Goal: Information Seeking & Learning: Learn about a topic

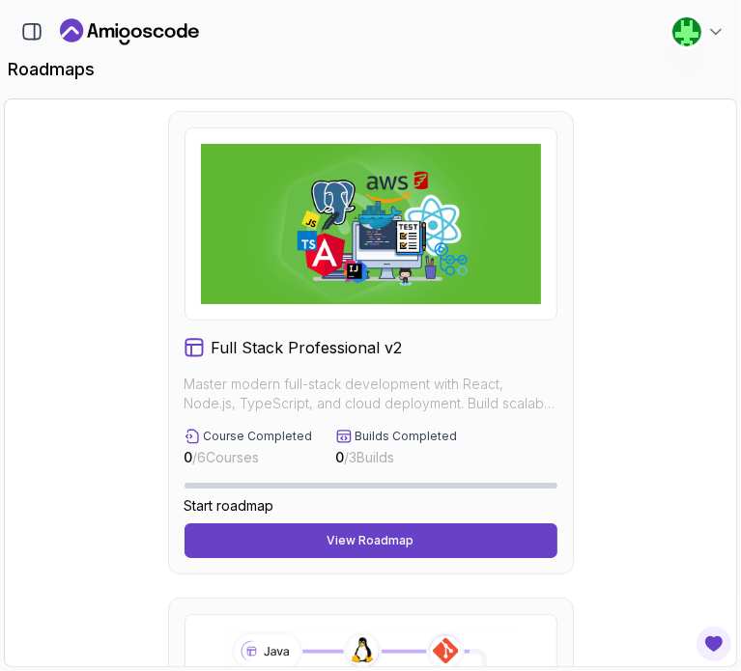
click at [144, 43] on icon "Landing page" at bounding box center [129, 31] width 139 height 31
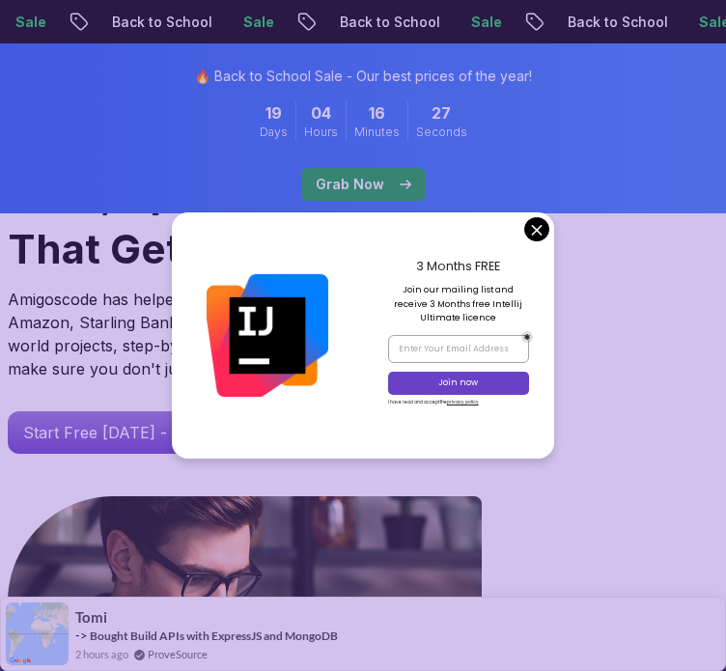
scroll to position [239, 0]
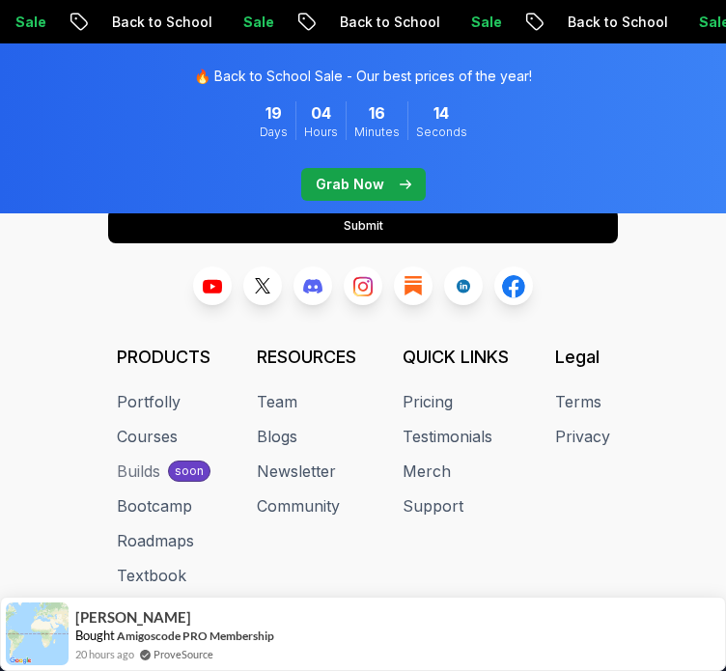
scroll to position [8242, 0]
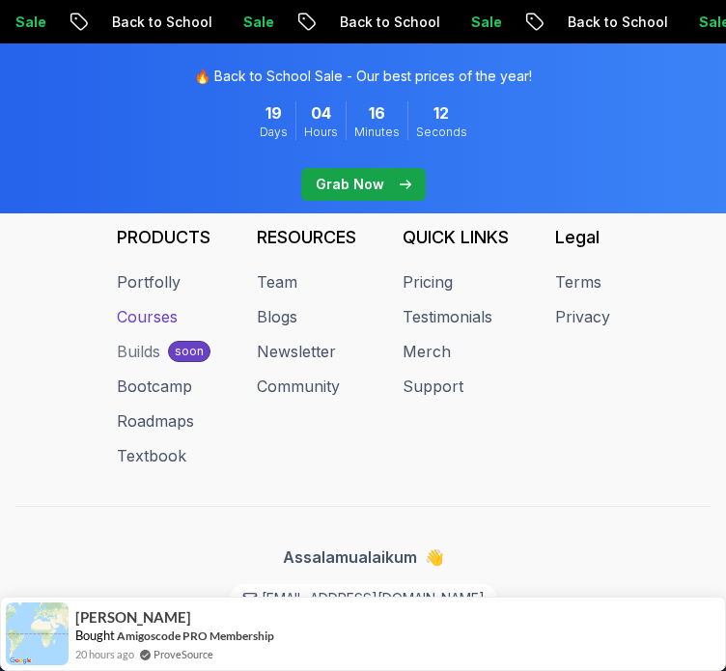
drag, startPoint x: 14, startPoint y: 0, endPoint x: 126, endPoint y: 295, distance: 316.0
click at [126, 305] on link "Courses" at bounding box center [147, 316] width 61 height 23
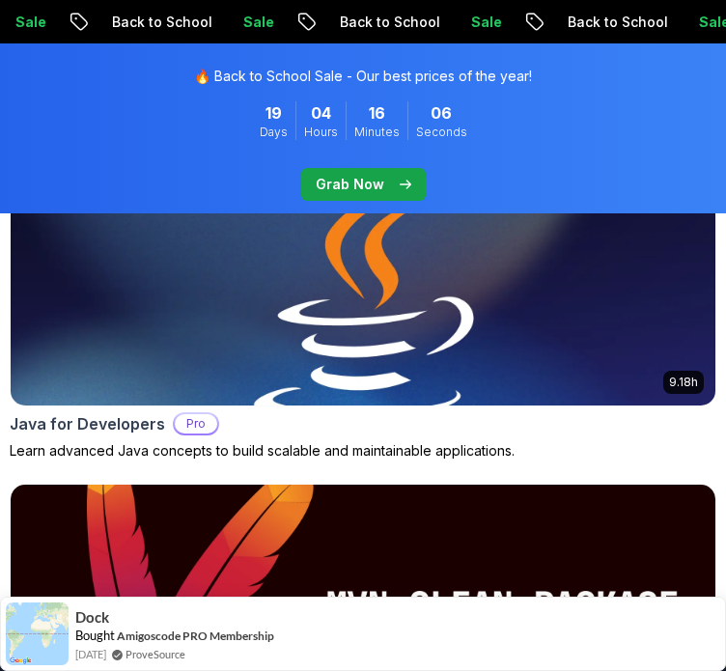
scroll to position [2474, 0]
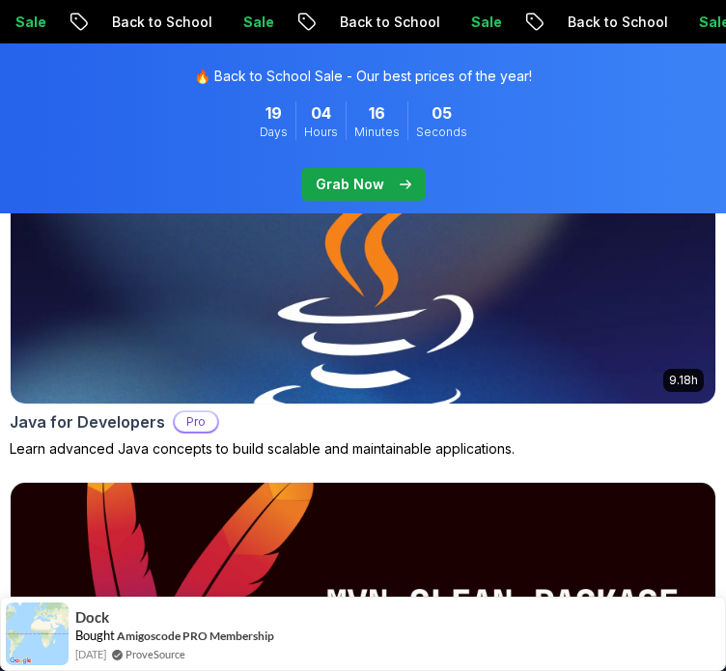
click at [233, 379] on img at bounding box center [363, 283] width 741 height 251
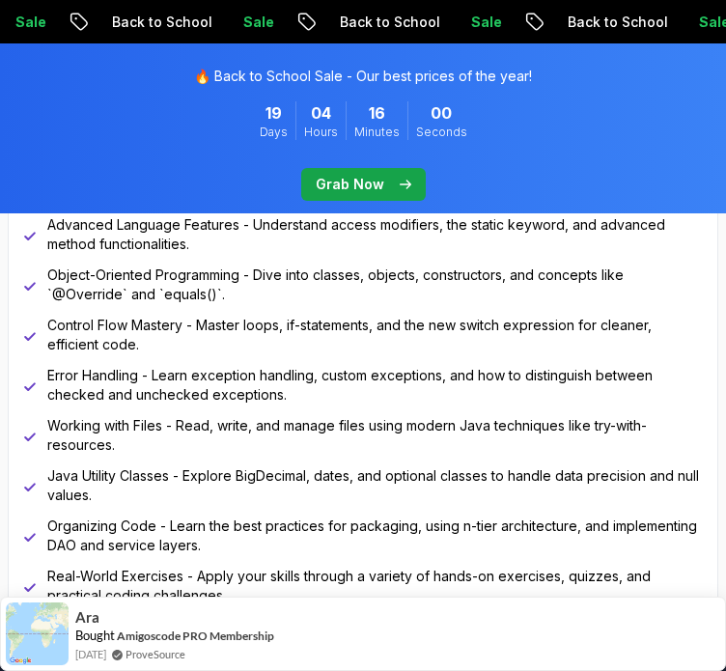
scroll to position [1491, 0]
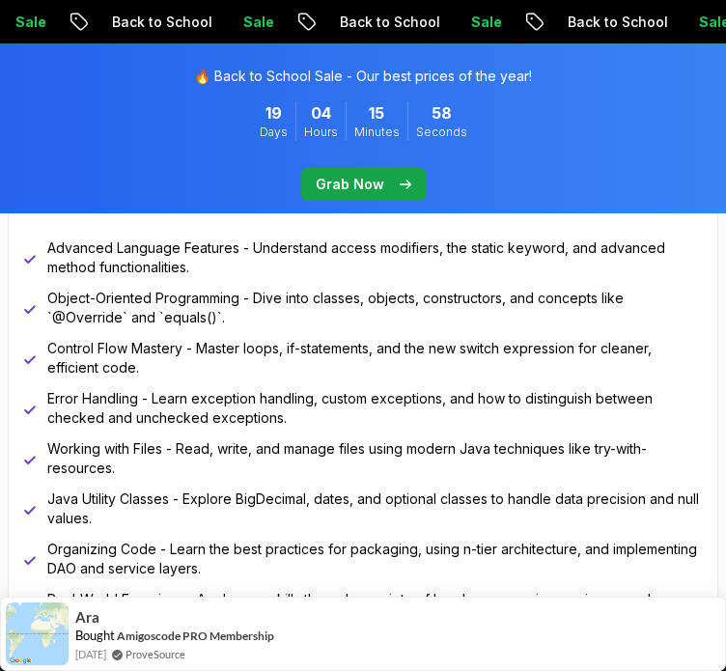
click at [300, 265] on p "Advanced Language Features - Understand access modifiers, the static keyword, a…" at bounding box center [374, 257] width 655 height 39
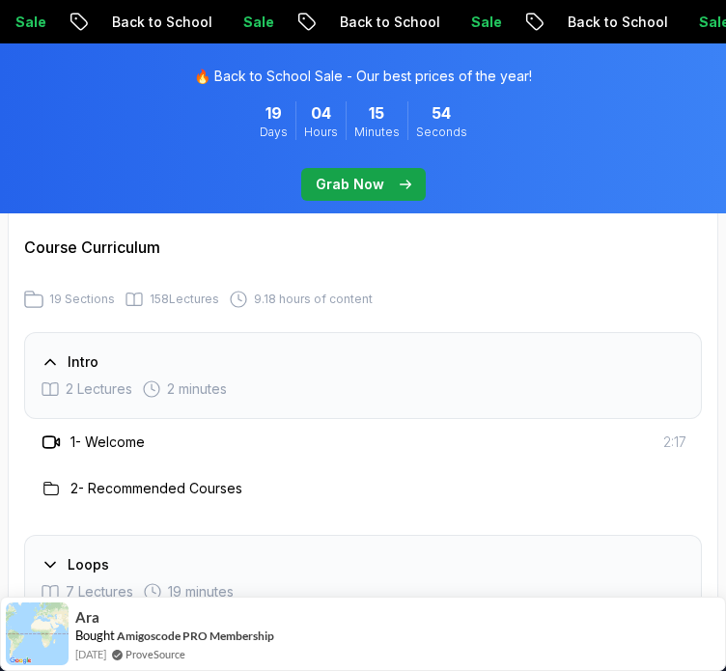
scroll to position [2885, 0]
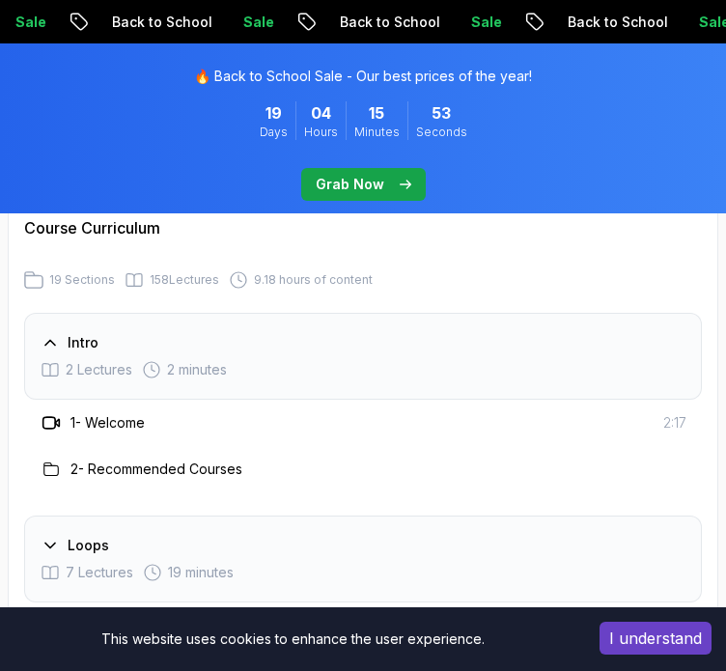
click at [271, 360] on div "2 Lectures 2 minutes" at bounding box center [363, 369] width 645 height 19
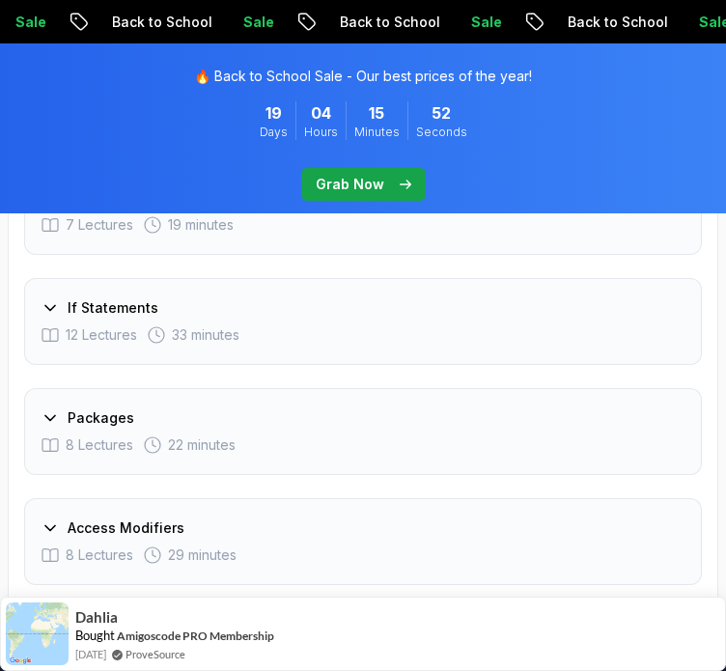
scroll to position [3184, 0]
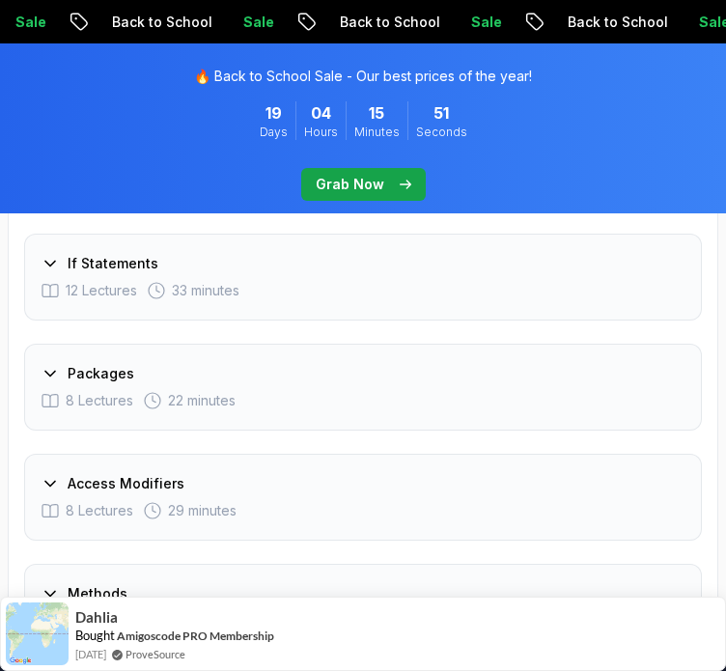
click at [260, 344] on div "Packages 8 Lectures 22 minutes" at bounding box center [363, 387] width 678 height 87
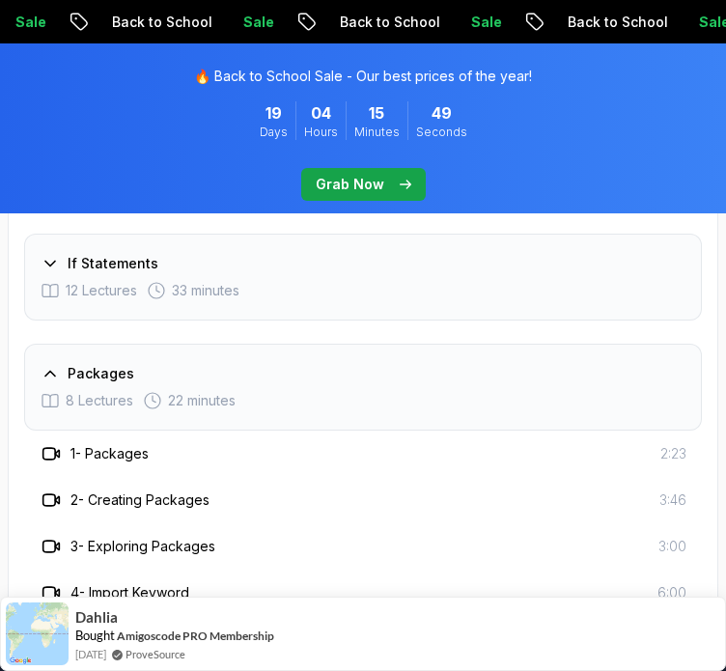
click at [292, 364] on div "Packages" at bounding box center [363, 373] width 645 height 19
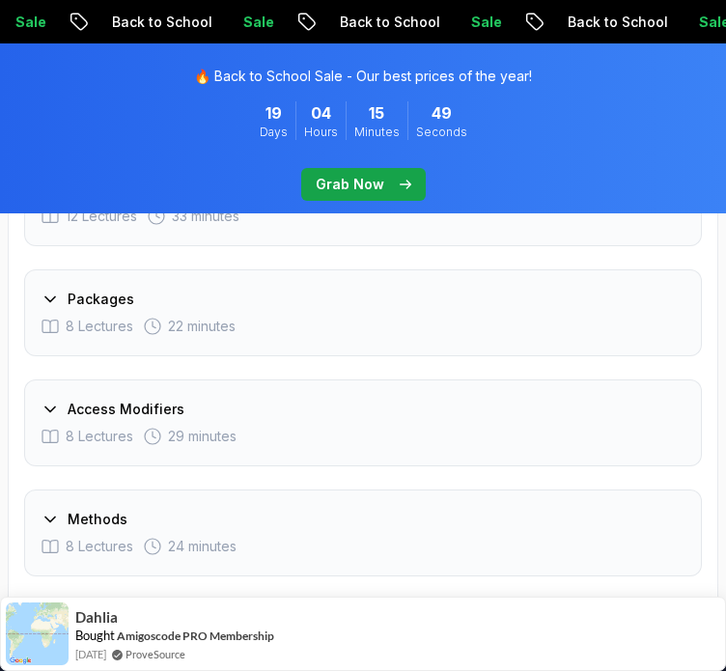
scroll to position [3261, 0]
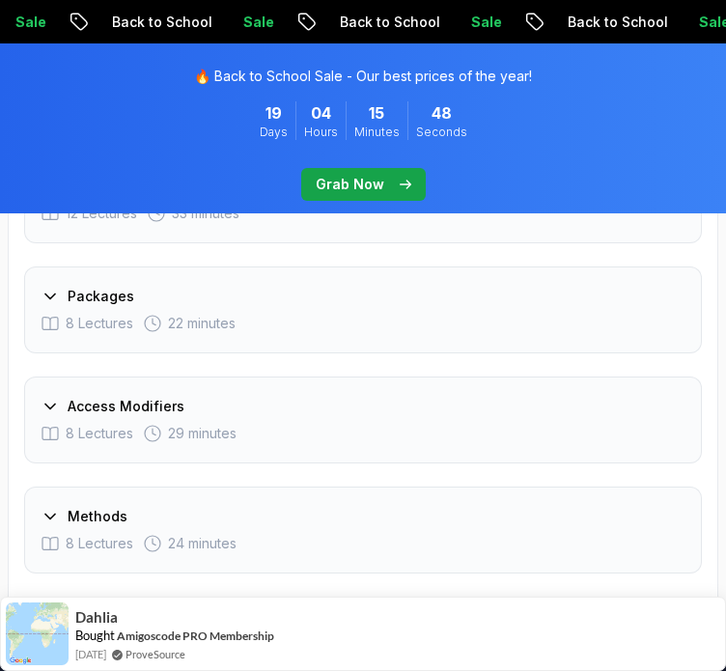
click at [310, 397] on div "Access Modifiers" at bounding box center [363, 406] width 645 height 19
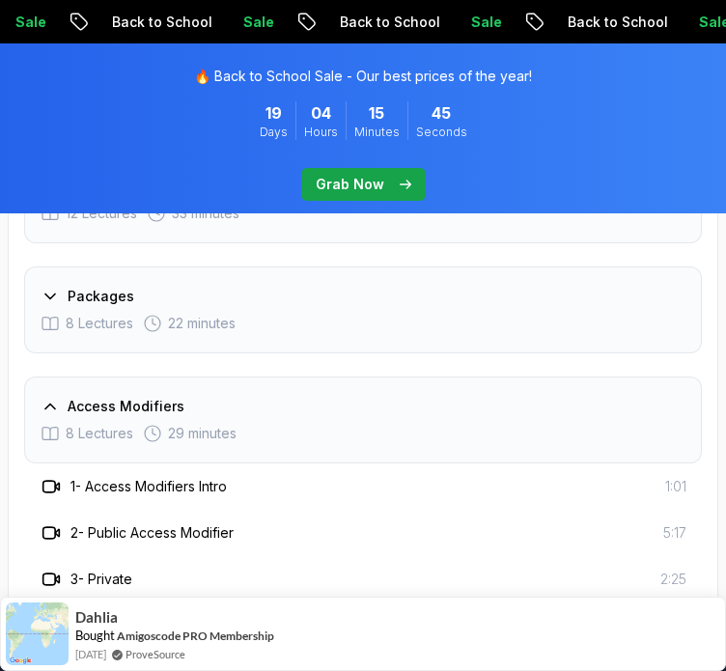
click at [310, 397] on div "Access Modifiers" at bounding box center [363, 406] width 645 height 19
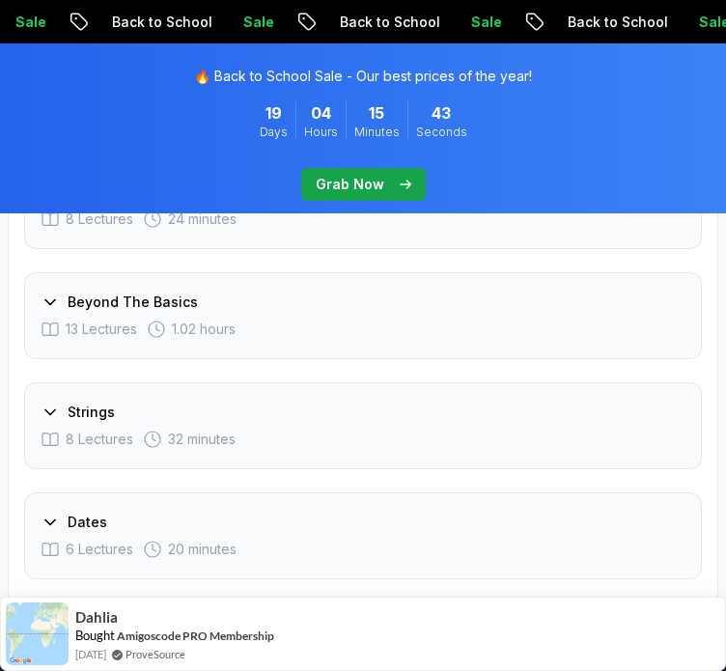
scroll to position [3587, 0]
click at [254, 381] on div "Strings 8 Lectures 32 minutes" at bounding box center [363, 424] width 678 height 87
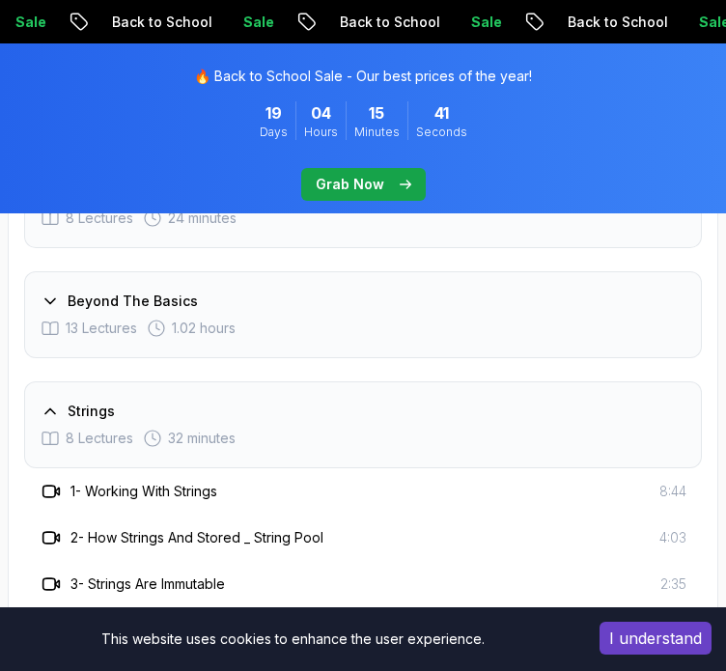
click at [254, 381] on div "Strings 8 Lectures 32 minutes" at bounding box center [363, 424] width 678 height 87
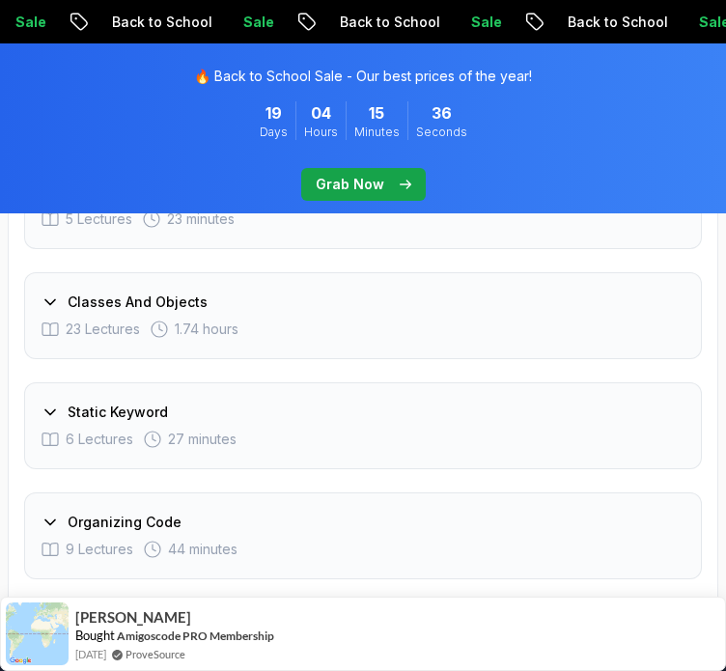
scroll to position [4354, 0]
click at [309, 384] on div "Static Keyword 6 Lectures 27 minutes" at bounding box center [363, 427] width 678 height 87
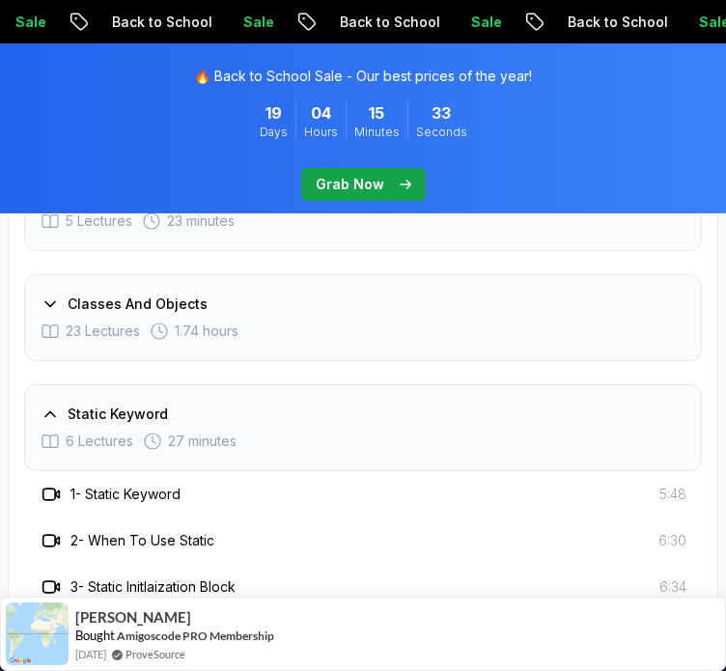
click at [337, 405] on div "Static Keyword" at bounding box center [363, 414] width 645 height 19
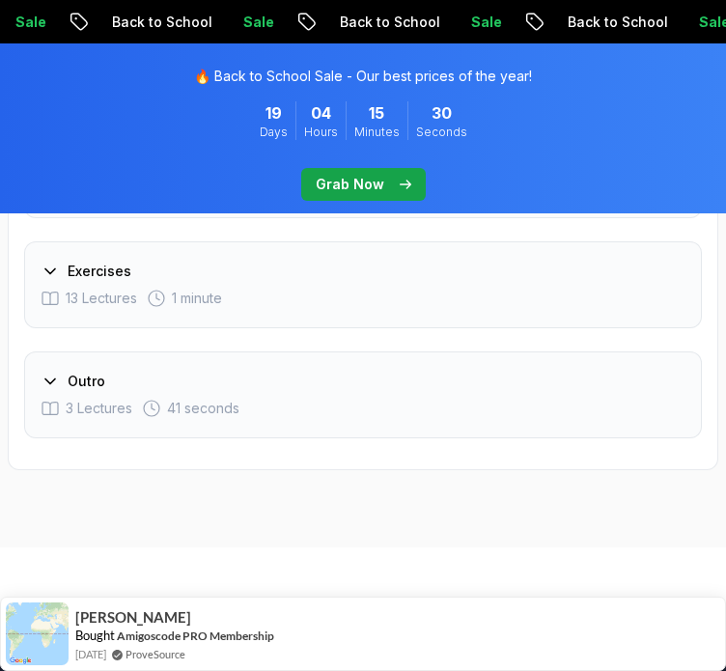
scroll to position [4633, 0]
